Goal: Register for event/course

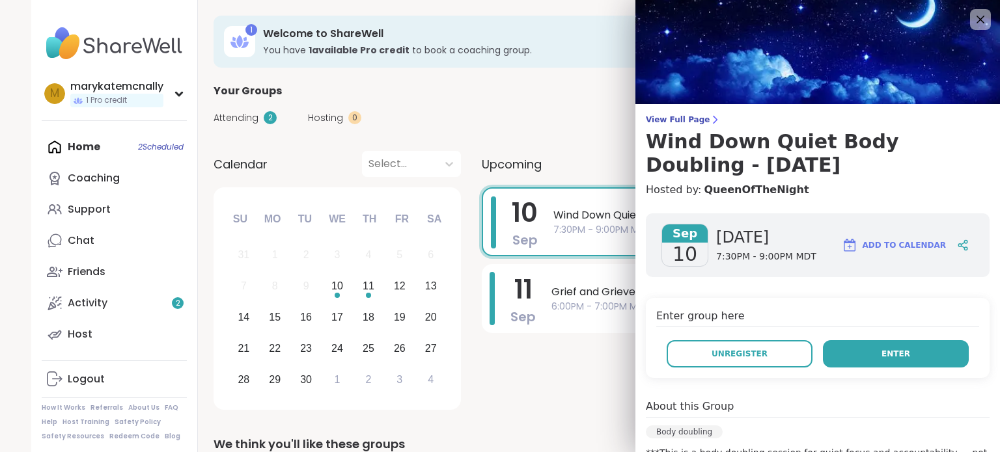
click at [896, 355] on button "Enter" at bounding box center [896, 353] width 146 height 27
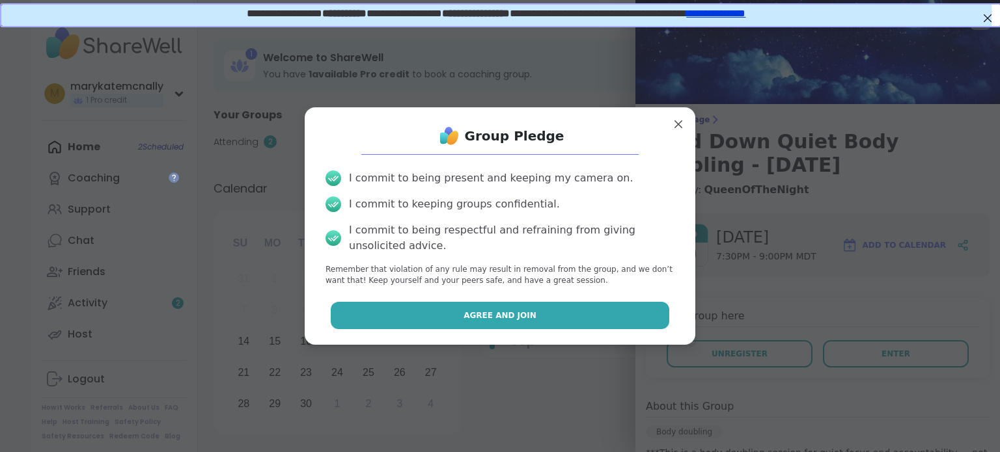
click at [493, 322] on button "Agree and Join" at bounding box center [500, 315] width 339 height 27
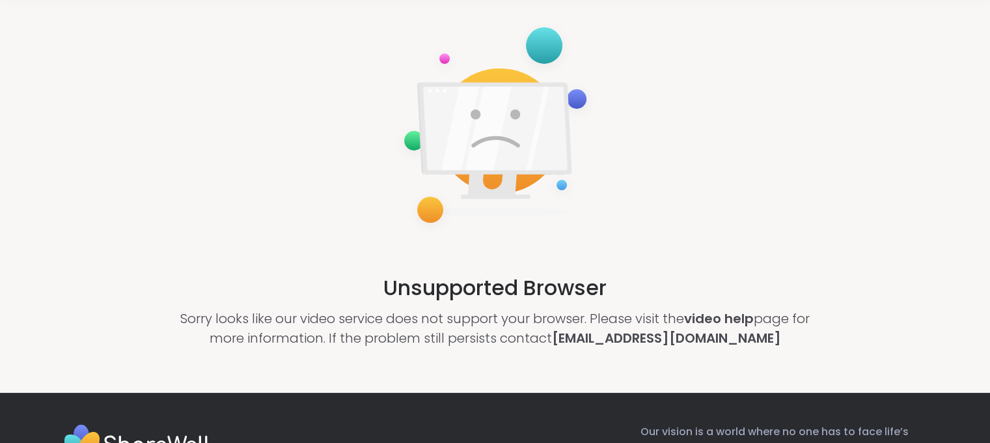
scroll to position [83, 0]
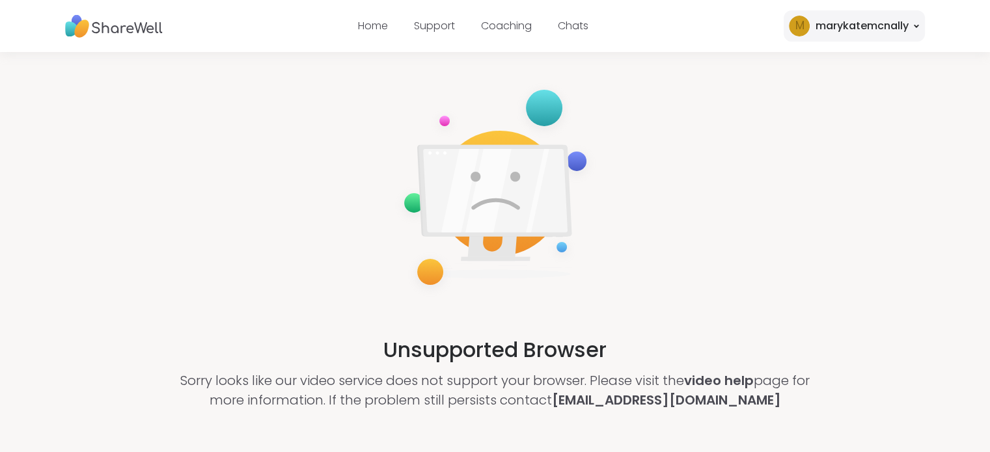
click at [141, 23] on img at bounding box center [114, 26] width 98 height 36
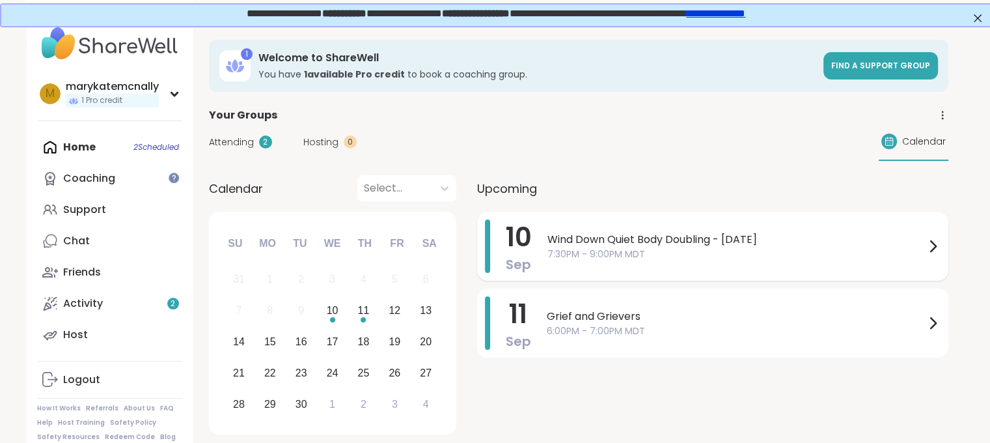
click at [782, 249] on span "7:30PM - 9:00PM MDT" at bounding box center [736, 254] width 378 height 14
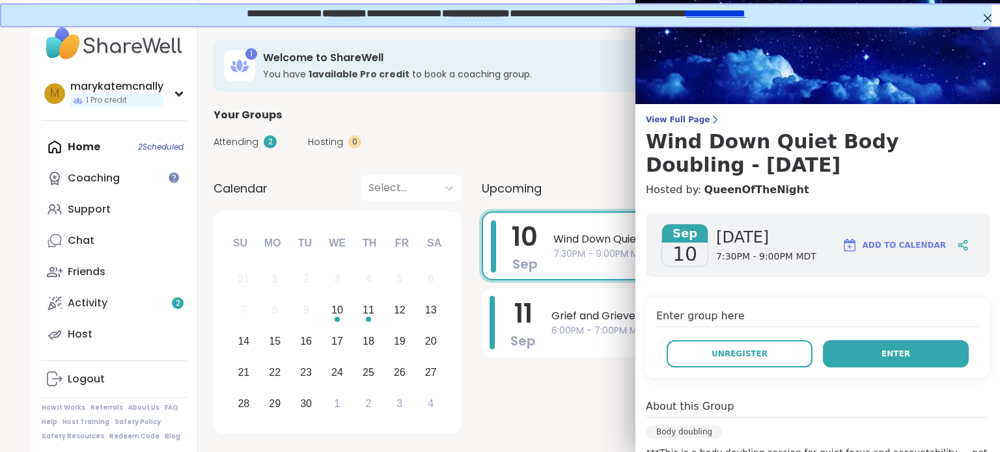
click at [901, 363] on button "Enter" at bounding box center [896, 353] width 146 height 27
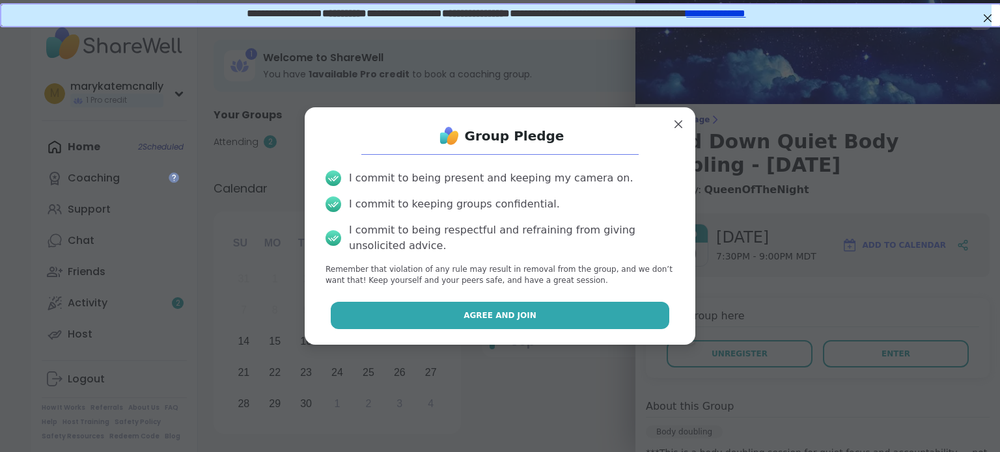
click at [463, 314] on span "Agree and Join" at bounding box center [499, 316] width 73 height 12
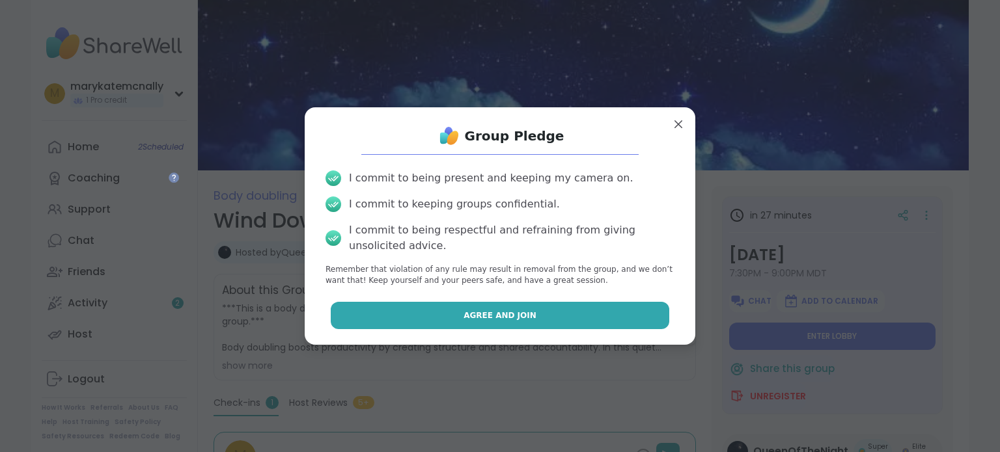
click at [519, 312] on span "Agree and Join" at bounding box center [499, 316] width 73 height 12
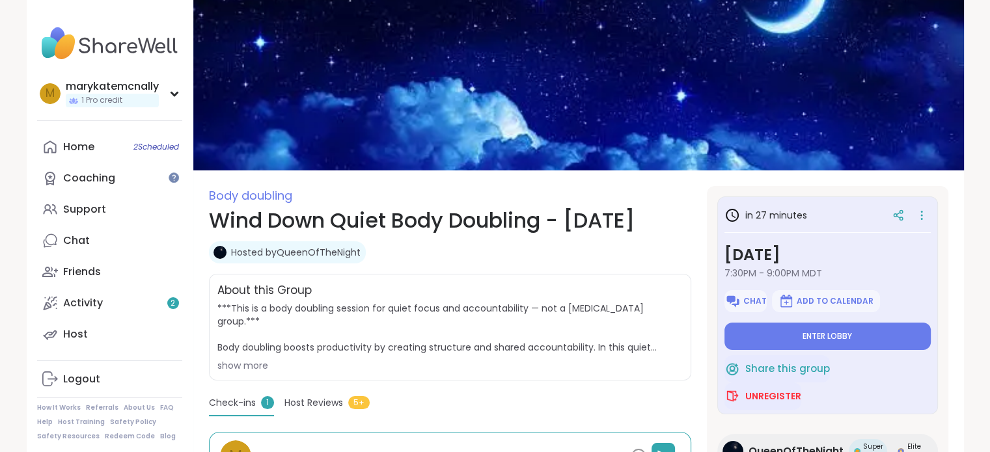
type textarea "*"
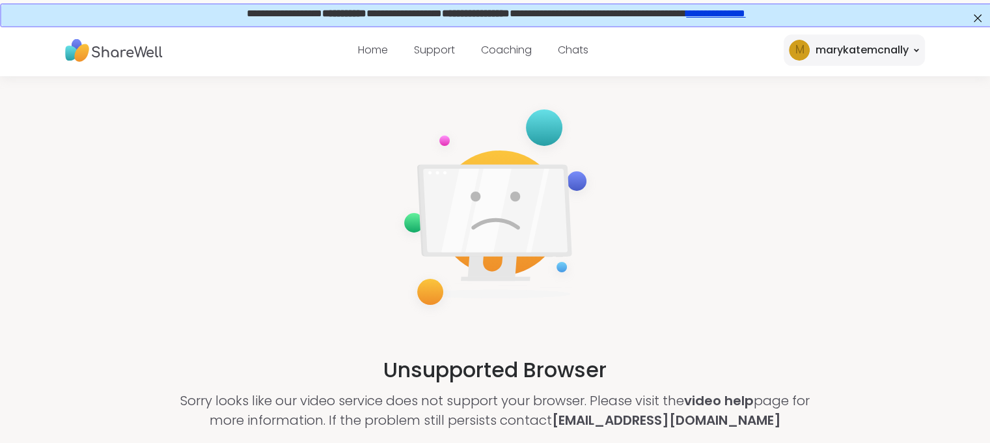
click at [744, 10] on link "**********" at bounding box center [714, 12] width 59 height 10
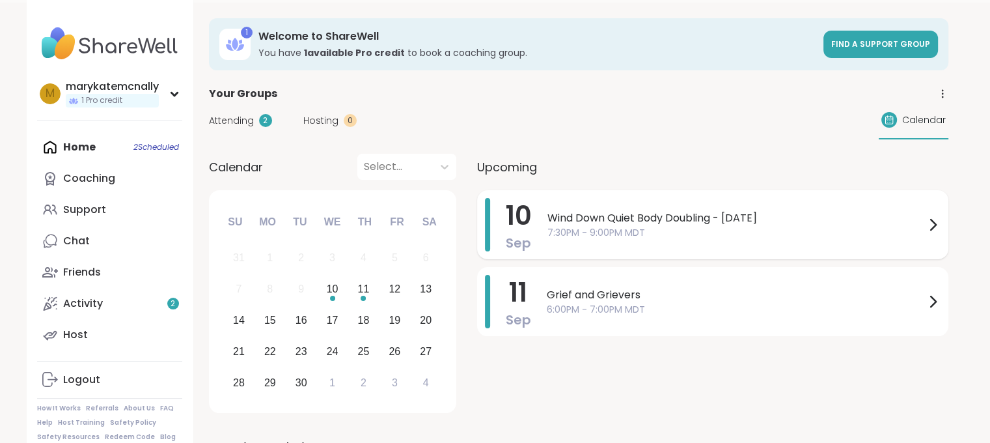
click at [784, 232] on div "Wind Down Quiet Body Doubling - Wednesday 7:30PM - 9:00PM MDT" at bounding box center [736, 224] width 378 height 29
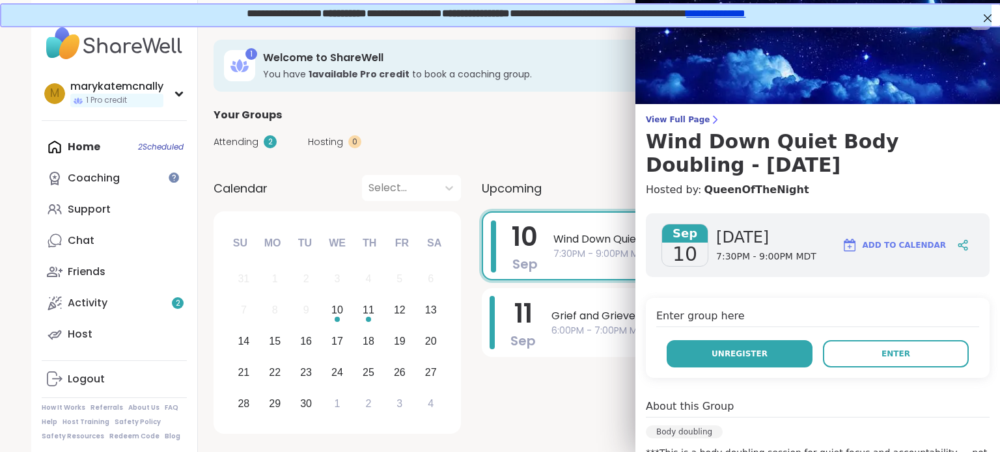
click at [779, 352] on button "Unregister" at bounding box center [740, 353] width 146 height 27
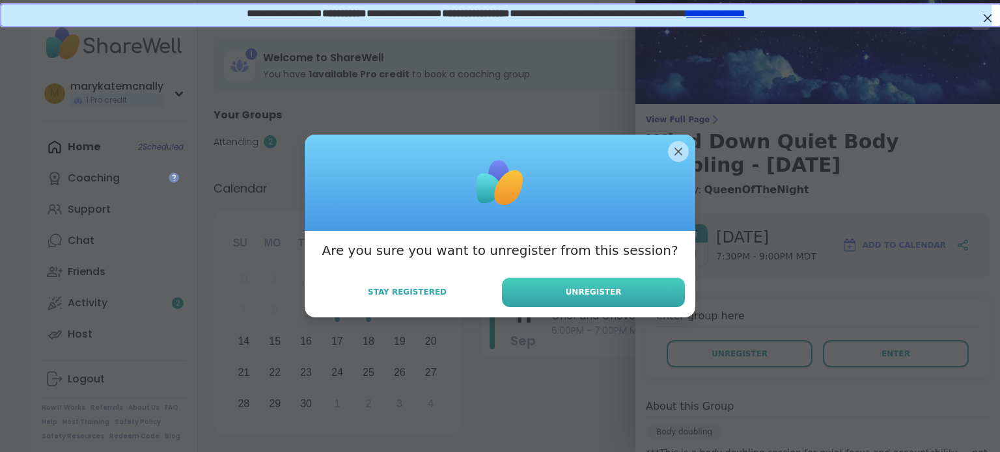
click at [581, 291] on span "Unregister" at bounding box center [594, 292] width 56 height 12
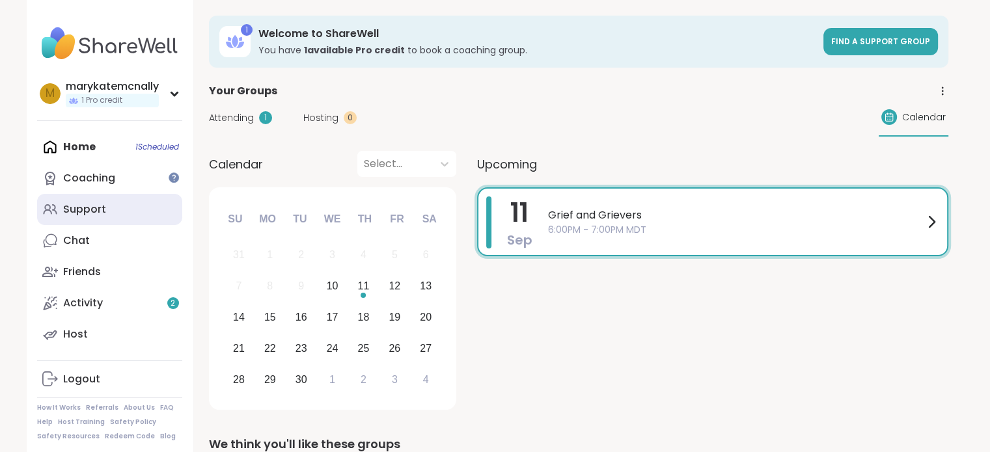
click at [120, 197] on link "Support" at bounding box center [109, 209] width 145 height 31
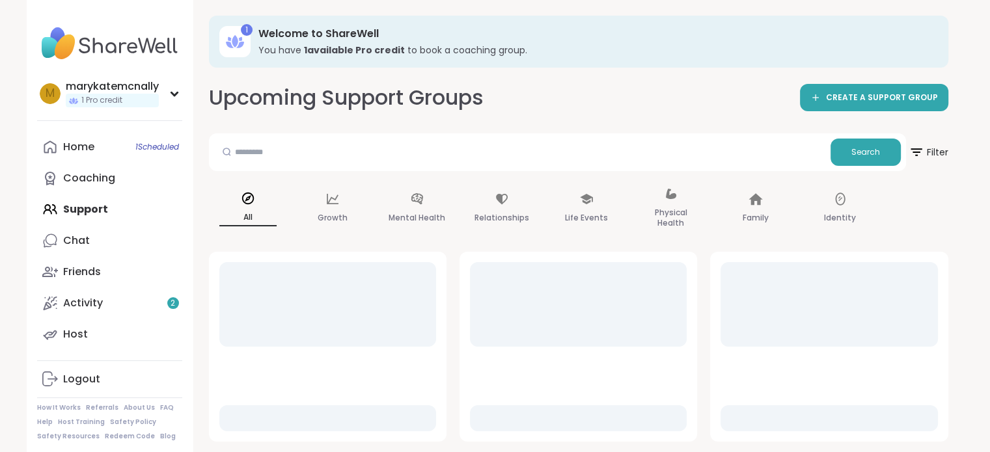
click at [344, 165] on div at bounding box center [519, 152] width 611 height 27
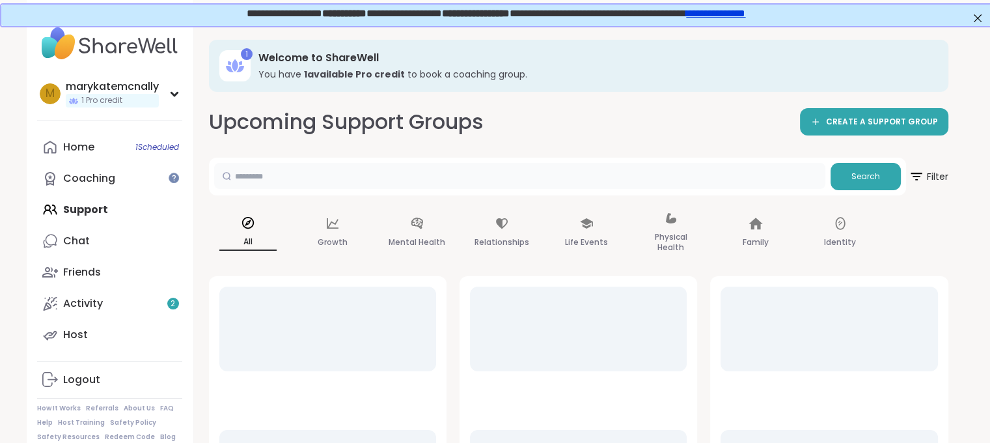
click at [324, 179] on input "text" at bounding box center [519, 176] width 611 height 26
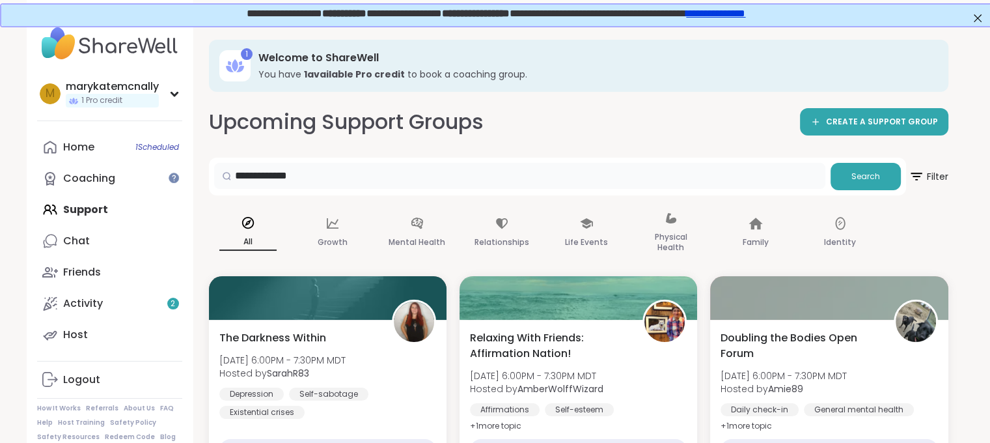
type input "**********"
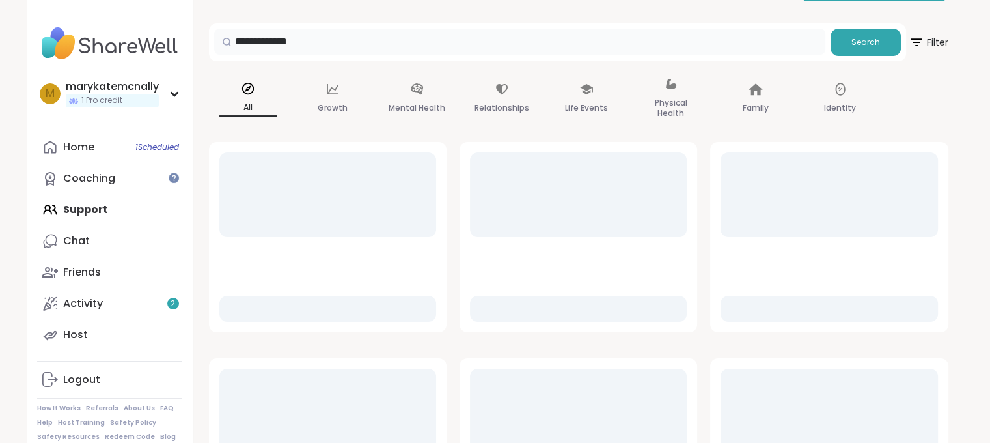
scroll to position [135, 0]
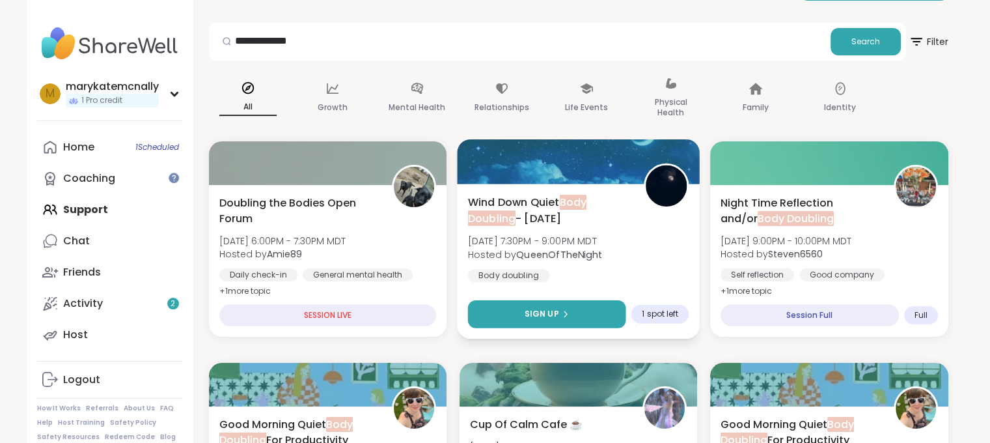
click at [528, 318] on span "Sign Up" at bounding box center [541, 314] width 35 height 12
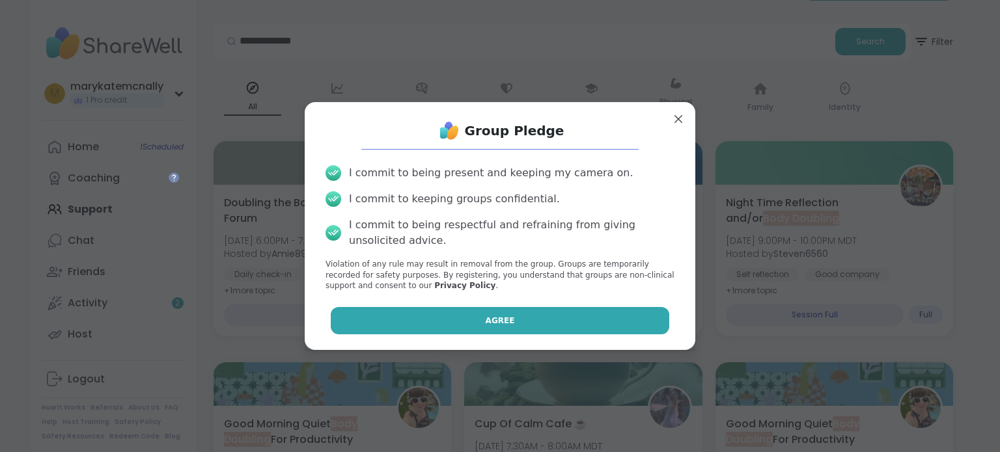
click at [510, 317] on button "Agree" at bounding box center [500, 320] width 339 height 27
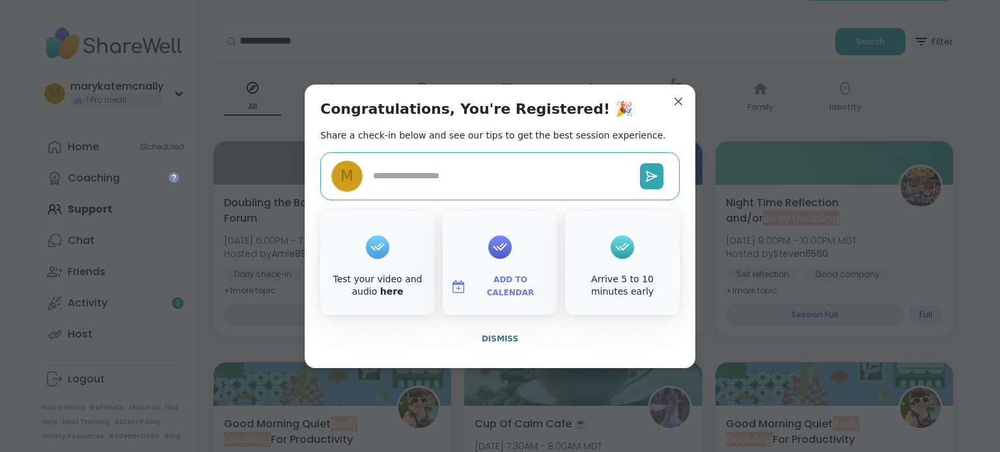
type textarea "*"
click at [494, 338] on span "Dismiss" at bounding box center [500, 339] width 36 height 9
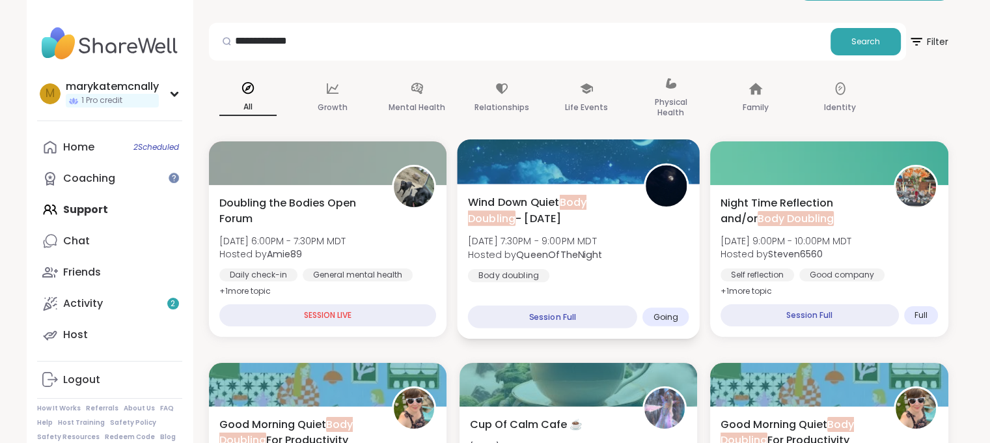
click at [633, 277] on div "Wind Down Quiet Body Doubling - Wednesday Wed, Sep 10 | 7:30PM - 9:00PM MDT Hos…" at bounding box center [577, 238] width 221 height 88
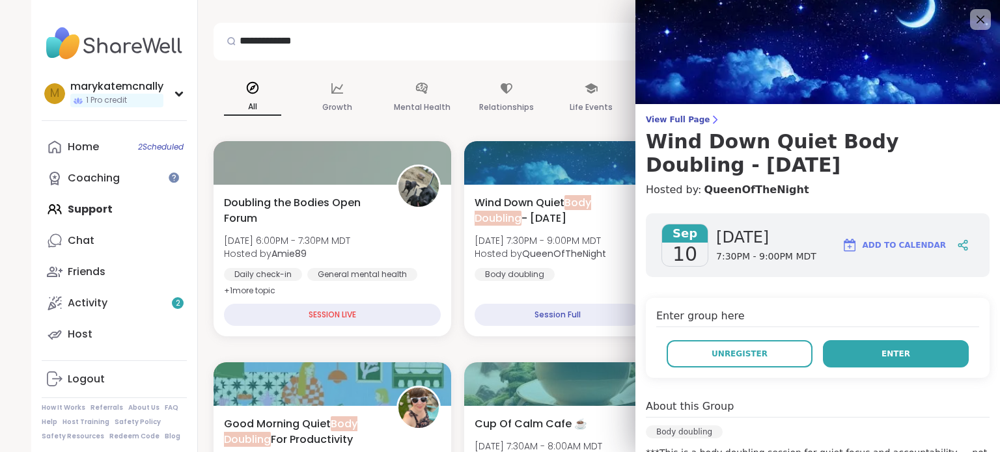
click at [888, 348] on span "Enter" at bounding box center [895, 354] width 29 height 12
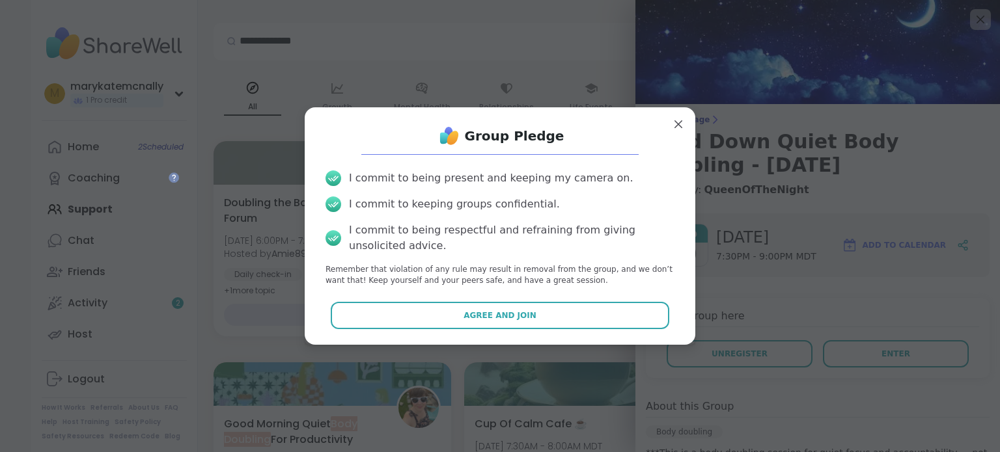
click at [519, 319] on span "Agree and Join" at bounding box center [499, 316] width 73 height 12
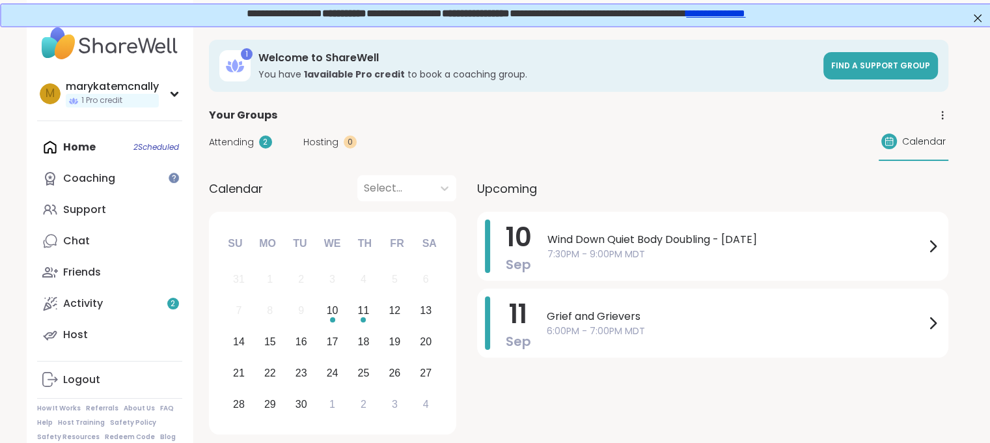
click at [706, 281] on div "[DATE] Wind Down Quiet Body Doubling - [DATE] 7:30PM - 9:00PM MDT [DATE] Grief …" at bounding box center [712, 325] width 471 height 227
click at [715, 245] on span "Wind Down Quiet Body Doubling - [DATE]" at bounding box center [736, 240] width 378 height 16
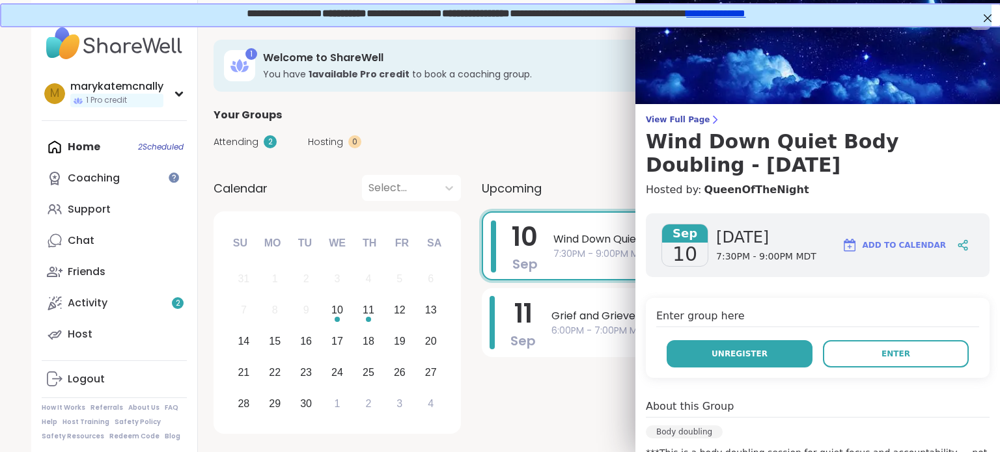
click at [747, 346] on button "Unregister" at bounding box center [740, 353] width 146 height 27
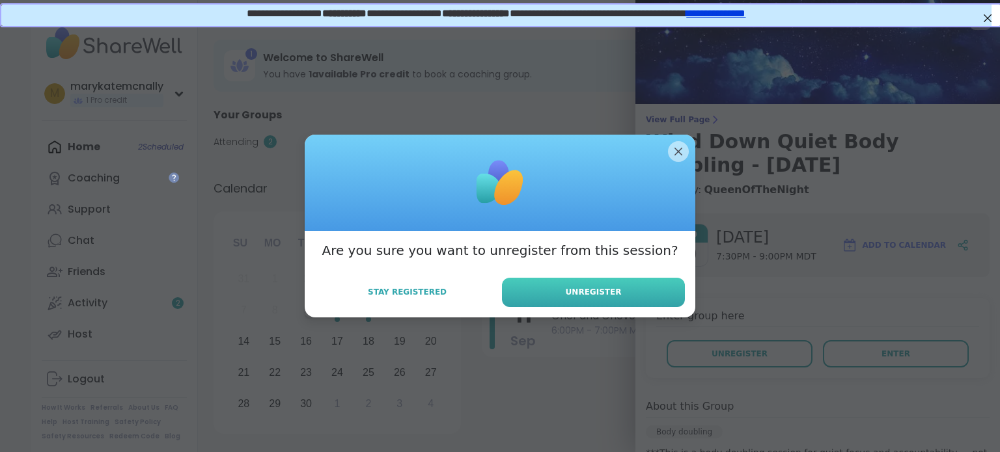
click at [628, 292] on button "Unregister" at bounding box center [593, 292] width 183 height 29
